Goal: Task Accomplishment & Management: Manage account settings

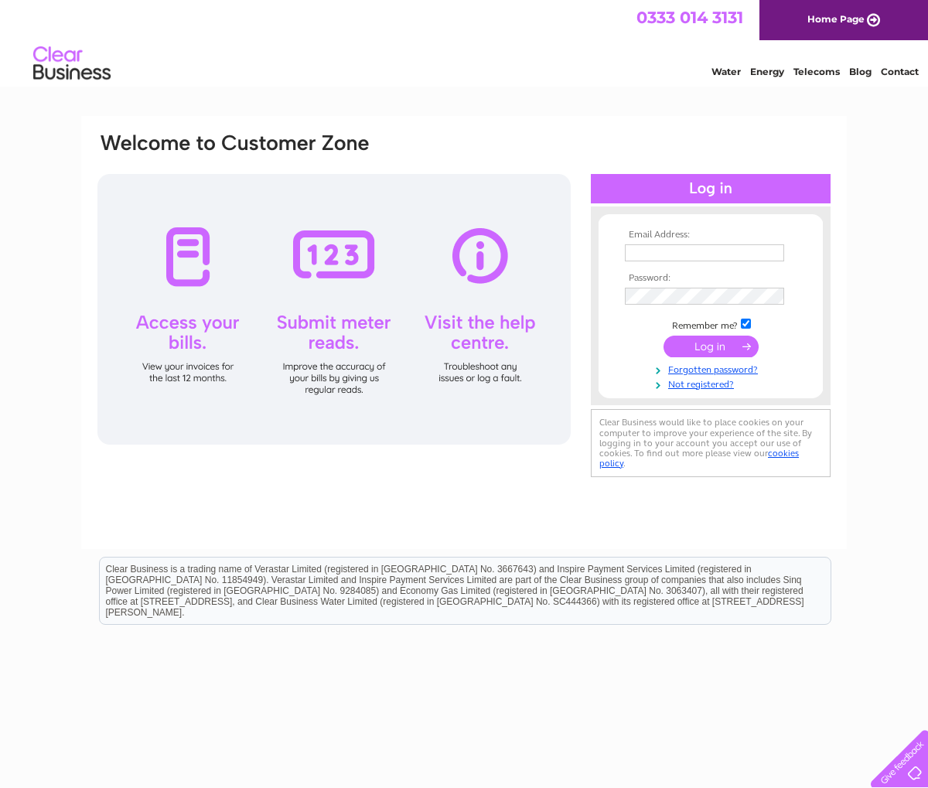
click at [711, 263] on td at bounding box center [710, 253] width 179 height 25
click at [708, 253] on input "text" at bounding box center [704, 252] width 159 height 17
type input "accounts@bonnieweegolf.co.uk"
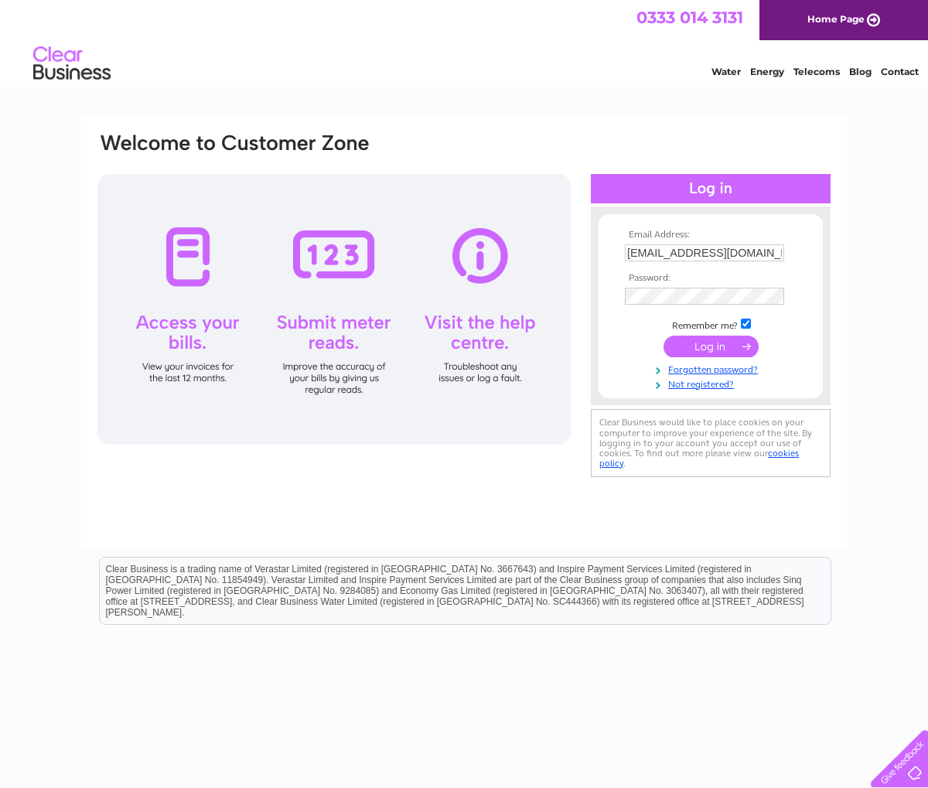
click at [738, 346] on input "submit" at bounding box center [711, 347] width 95 height 22
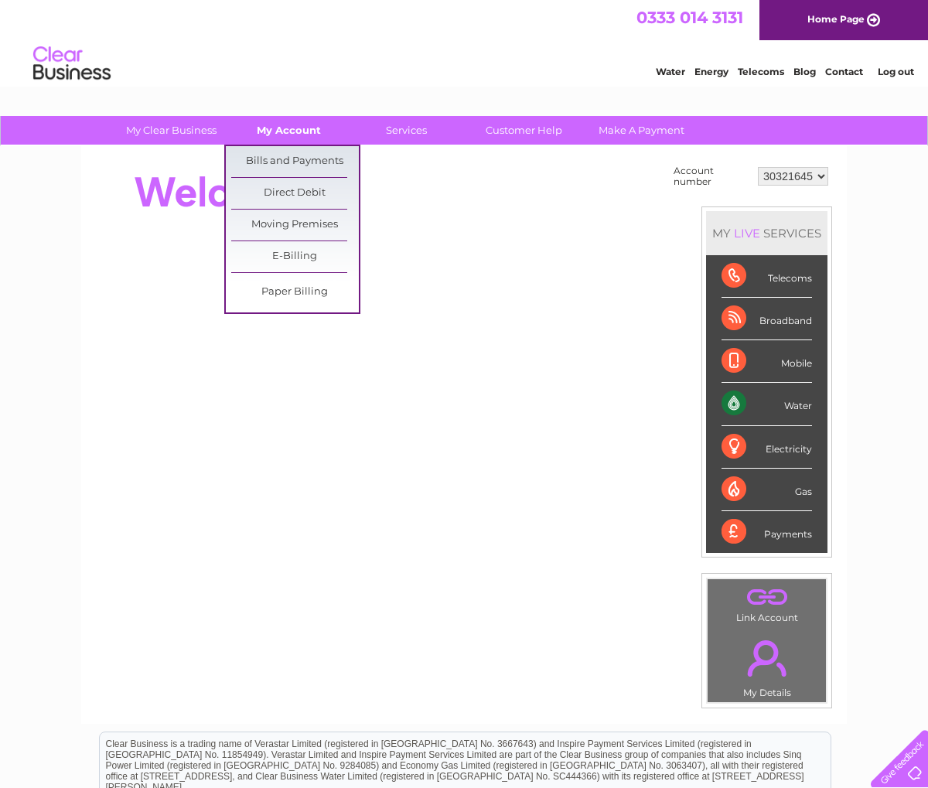
click at [273, 132] on link "My Account" at bounding box center [289, 130] width 128 height 29
click at [280, 152] on link "Bills and Payments" at bounding box center [295, 161] width 128 height 31
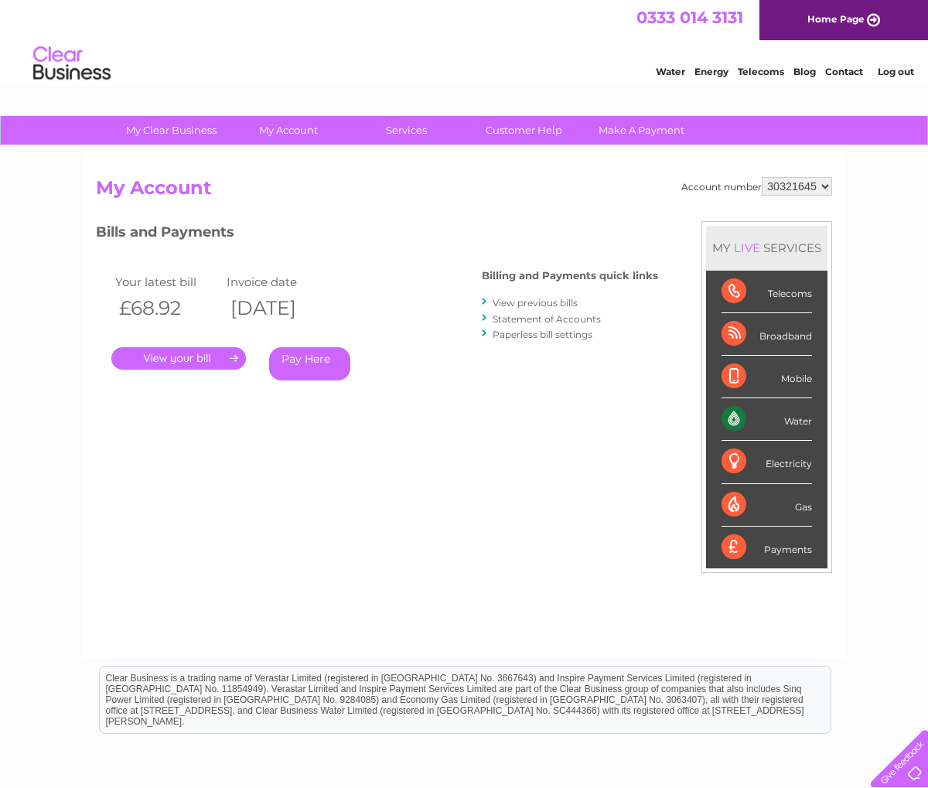
click at [231, 357] on link "." at bounding box center [178, 358] width 135 height 22
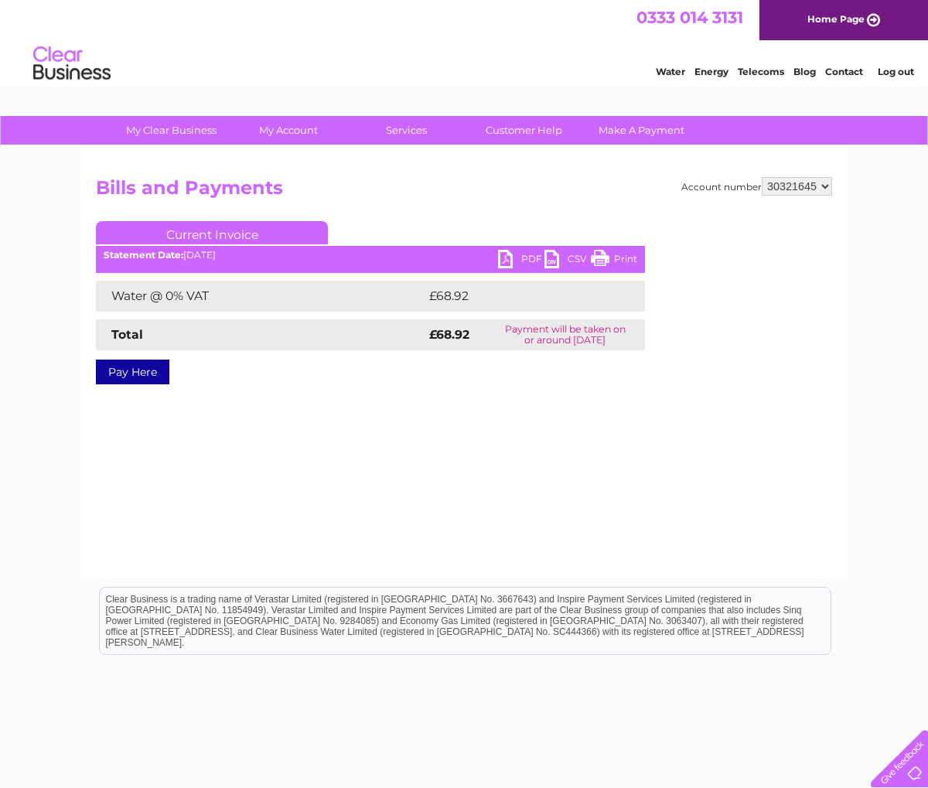
click at [509, 258] on link "PDF" at bounding box center [521, 261] width 46 height 22
